Goal: Information Seeking & Learning: Find specific fact

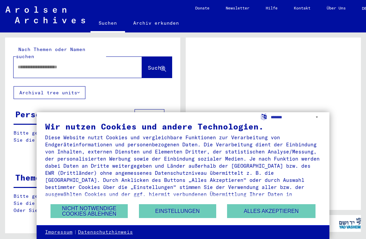
click at [267, 216] on button "Alles akzeptieren" at bounding box center [271, 212] width 88 height 14
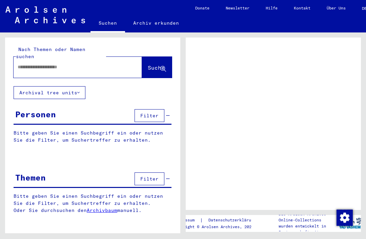
click at [99, 64] on input "text" at bounding box center [72, 67] width 108 height 7
type input "**********"
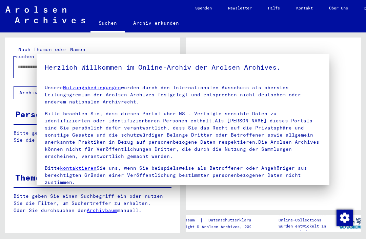
click at [149, 66] on h5 "Herzlich Willkommen im Online-Archiv der Arolsen Archives." at bounding box center [183, 67] width 276 height 11
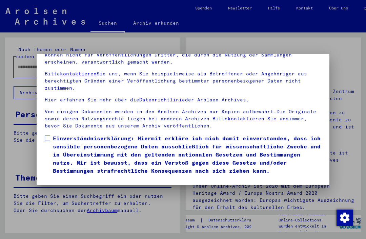
scroll to position [72, 0]
click at [75, 179] on button "Ich stimme zu" at bounding box center [70, 185] width 51 height 13
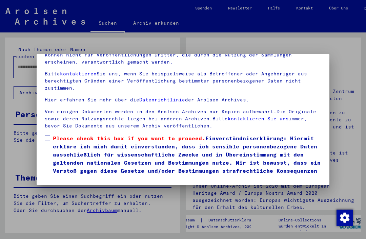
click at [49, 136] on span at bounding box center [47, 138] width 5 height 5
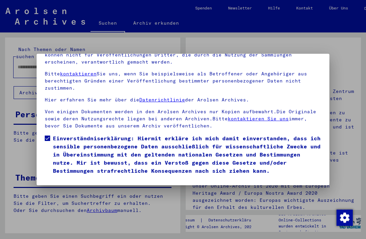
click at [66, 179] on button "Ich stimme zu" at bounding box center [70, 185] width 51 height 13
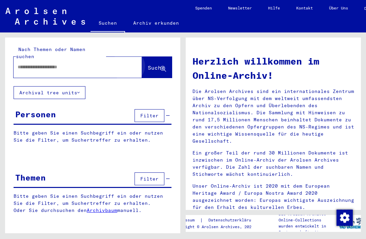
click at [153, 67] on button "Suche" at bounding box center [157, 67] width 30 height 21
click at [34, 64] on input "text" at bounding box center [70, 67] width 104 height 7
type input "**********"
click at [154, 57] on button "Suche" at bounding box center [157, 67] width 30 height 21
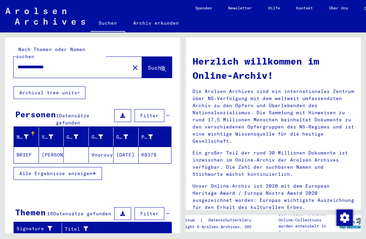
click at [30, 171] on span "Alle Ergebnisse anzeigen" at bounding box center [55, 174] width 73 height 6
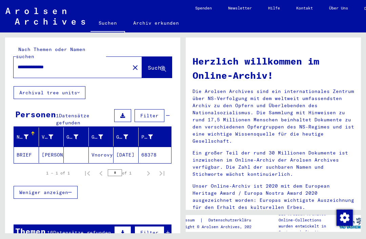
click at [49, 151] on mat-cell "[PERSON_NAME]" at bounding box center [51, 155] width 25 height 16
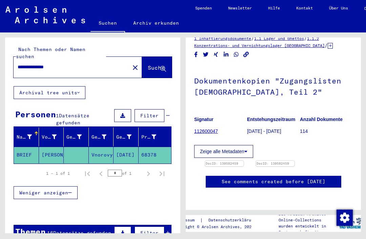
scroll to position [45, 0]
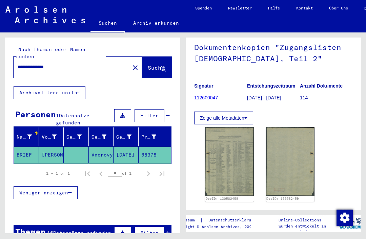
click at [239, 169] on img at bounding box center [229, 161] width 49 height 69
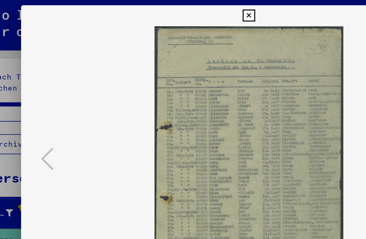
click at [60, 101] on img at bounding box center [183, 103] width 247 height 172
click at [6, 76] on div at bounding box center [183, 119] width 366 height 239
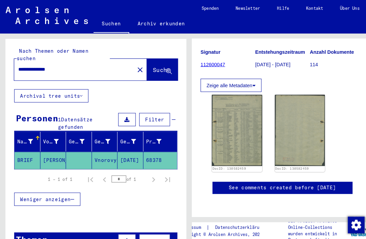
scroll to position [143, 0]
click at [43, 149] on mat-cell "[PERSON_NAME]" at bounding box center [51, 155] width 25 height 17
click at [27, 147] on mat-cell "BRIEF" at bounding box center [26, 155] width 25 height 17
click at [303, 112] on img at bounding box center [290, 126] width 49 height 69
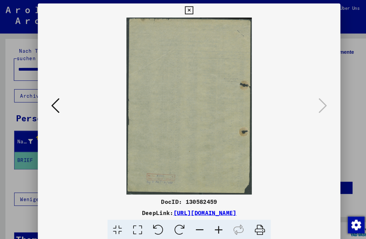
click at [55, 93] on button at bounding box center [53, 102] width 12 height 19
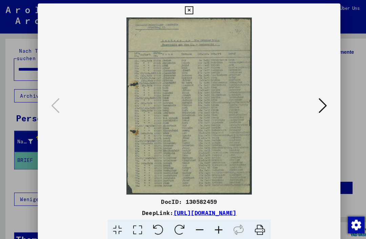
click at [189, 6] on button at bounding box center [183, 10] width 12 height 14
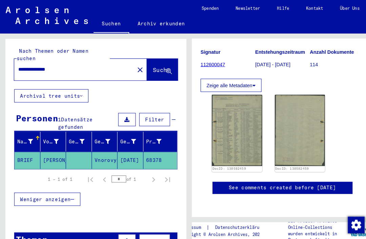
click at [128, 64] on button "close" at bounding box center [135, 68] width 14 height 14
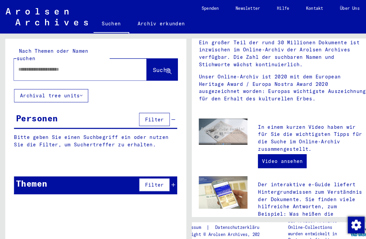
click at [101, 64] on input "text" at bounding box center [70, 67] width 104 height 7
type input "*********"
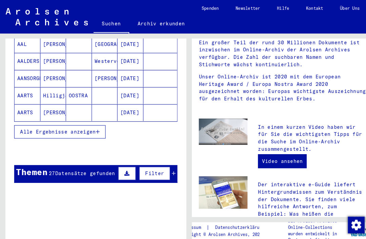
scroll to position [112, 0]
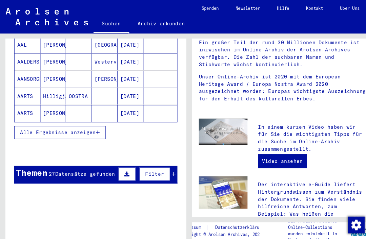
click at [32, 125] on span "Alle Ergebnisse anzeigen" at bounding box center [55, 128] width 73 height 6
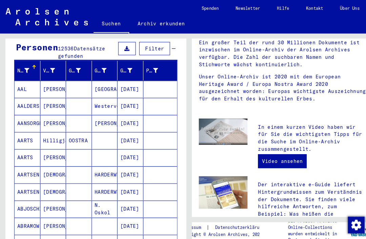
scroll to position [69, 0]
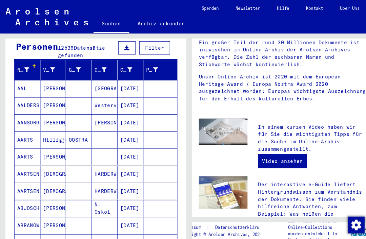
click at [24, 82] on mat-cell "AAL" at bounding box center [26, 86] width 25 height 16
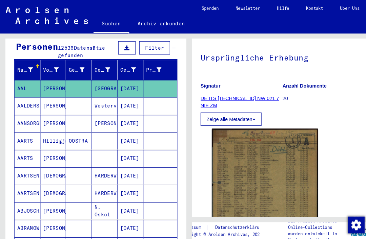
scroll to position [59, 0]
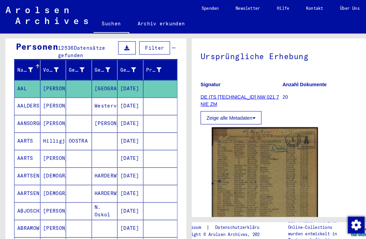
click at [283, 162] on img at bounding box center [256, 195] width 103 height 145
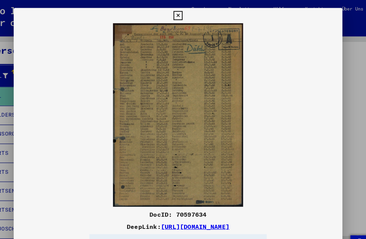
click at [189, 14] on button at bounding box center [183, 14] width 12 height 14
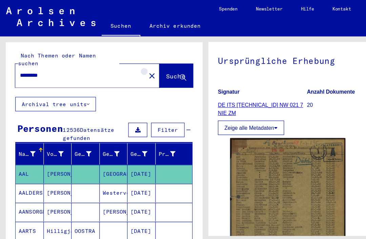
scroll to position [0, 0]
click at [131, 64] on mat-icon "close" at bounding box center [135, 68] width 8 height 8
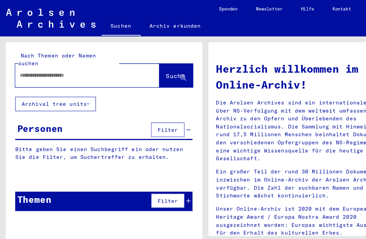
click at [50, 64] on input "text" at bounding box center [70, 67] width 104 height 7
type input "**********"
click at [152, 65] on span "Suche" at bounding box center [157, 68] width 18 height 7
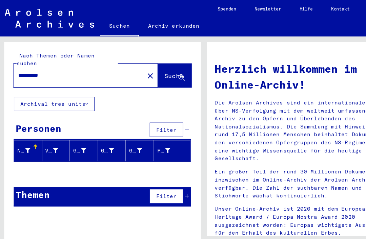
scroll to position [2, 1]
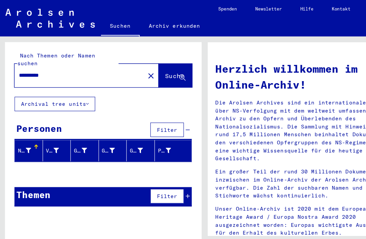
click at [21, 131] on div "Nachname" at bounding box center [22, 134] width 12 height 7
click at [17, 131] on div "Nachname" at bounding box center [22, 134] width 12 height 7
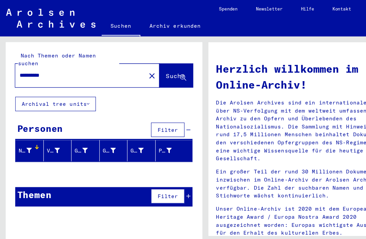
scroll to position [0, 0]
click at [131, 64] on mat-icon "close" at bounding box center [135, 68] width 8 height 8
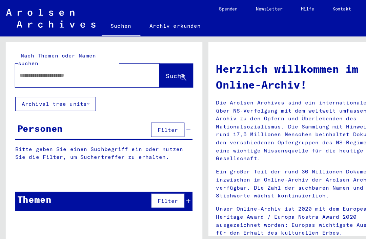
click at [102, 64] on input "text" at bounding box center [70, 67] width 104 height 7
type input "*********"
click at [148, 64] on span "Suche" at bounding box center [156, 67] width 17 height 7
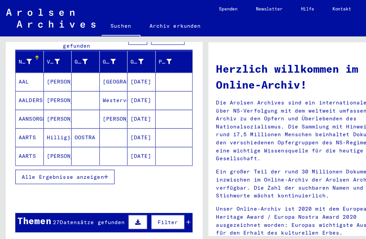
scroll to position [81, 0]
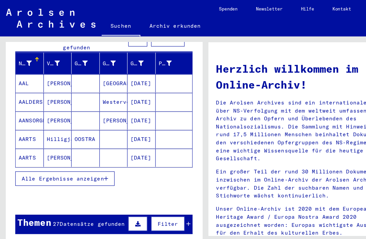
click at [26, 157] on span "Alle Ergebnisse anzeigen" at bounding box center [55, 160] width 73 height 6
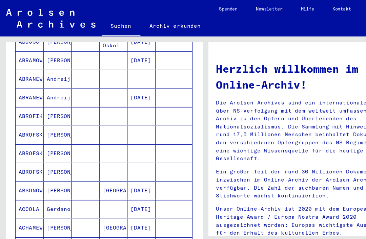
scroll to position [233, 0]
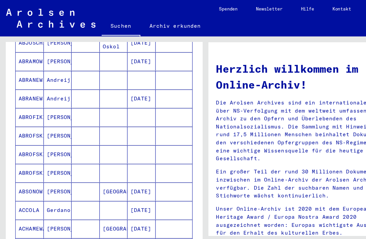
click at [22, 98] on mat-cell "ABROFIKI" at bounding box center [26, 105] width 25 height 16
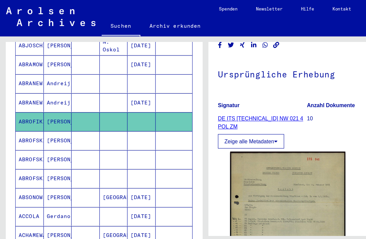
scroll to position [103, 0]
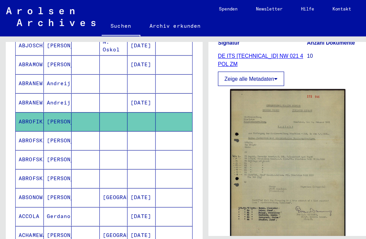
click at [279, 135] on img at bounding box center [256, 147] width 103 height 134
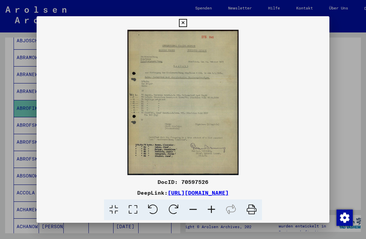
click at [187, 22] on icon at bounding box center [183, 23] width 8 height 8
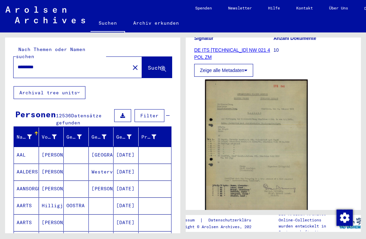
scroll to position [0, 0]
click at [128, 61] on button "close" at bounding box center [135, 68] width 14 height 14
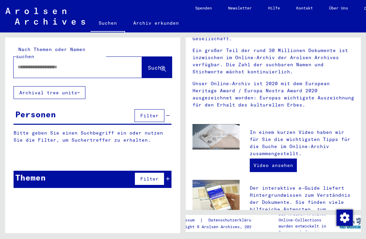
click at [86, 70] on div at bounding box center [78, 67] width 128 height 21
click at [67, 64] on input "text" at bounding box center [70, 67] width 104 height 7
type input "******"
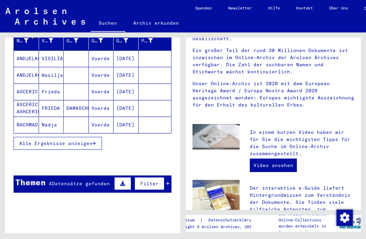
scroll to position [92, 0]
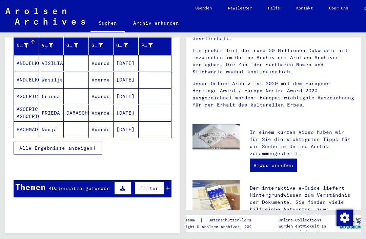
click at [40, 145] on span "Alle Ergebnisse anzeigen" at bounding box center [55, 148] width 73 height 6
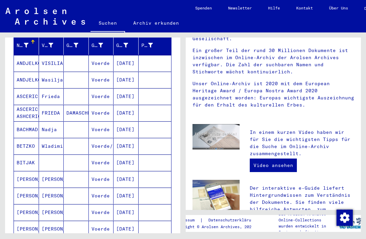
click at [30, 171] on mat-cell "[PERSON_NAME]" at bounding box center [26, 179] width 25 height 16
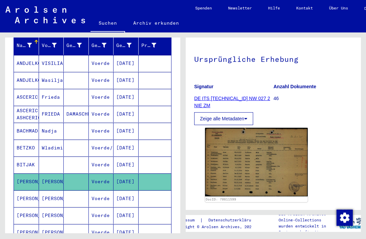
scroll to position [67, 0]
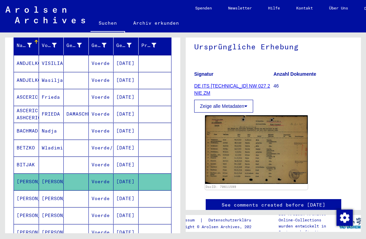
click at [275, 158] on img at bounding box center [256, 150] width 103 height 69
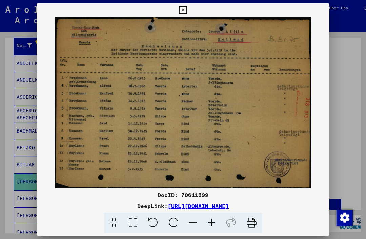
click at [187, 14] on icon at bounding box center [183, 10] width 8 height 8
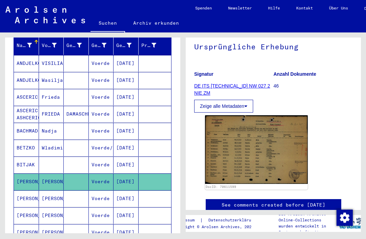
click at [32, 89] on mat-cell "ASCERIC" at bounding box center [26, 97] width 25 height 17
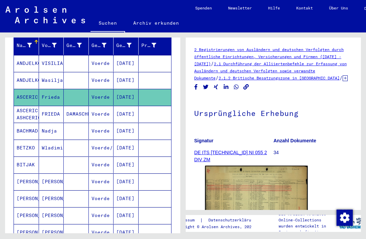
click at [277, 191] on img at bounding box center [256, 199] width 103 height 67
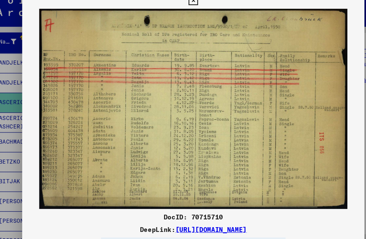
click at [187, 6] on icon at bounding box center [183, 10] width 8 height 8
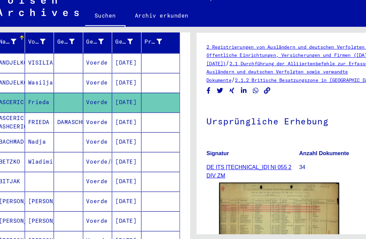
click at [14, 72] on mat-cell "ANDJELKOVIS" at bounding box center [26, 80] width 25 height 17
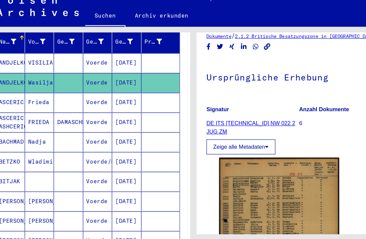
scroll to position [66, 0]
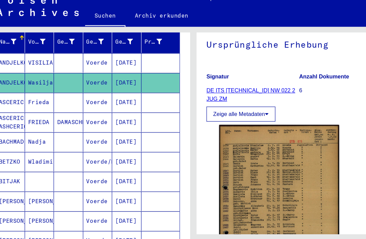
click at [247, 144] on img at bounding box center [256, 189] width 103 height 145
